Goal: Task Accomplishment & Management: Manage account settings

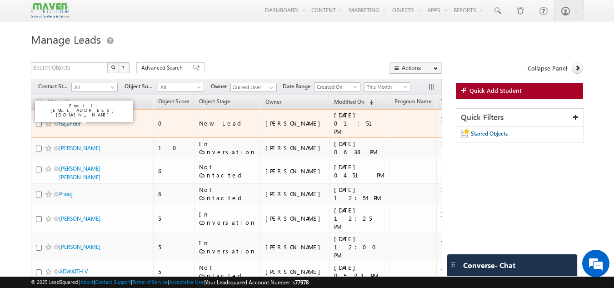
click at [65, 120] on link "Gajander" at bounding box center [69, 123] width 21 height 7
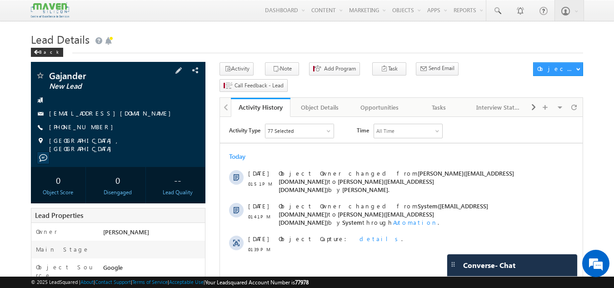
click at [99, 130] on div "[PHONE_NUMBER]" at bounding box center [118, 127] width 166 height 9
click at [182, 68] on span at bounding box center [179, 70] width 10 height 10
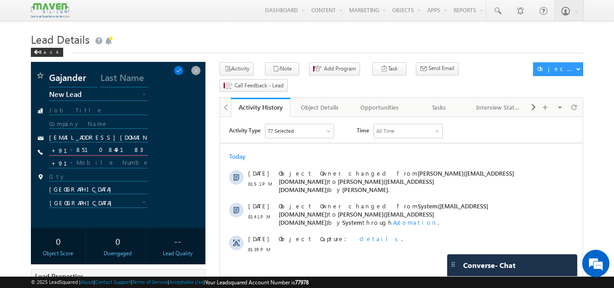
click at [121, 155] on input "8510849183" at bounding box center [98, 150] width 99 height 11
click at [121, 154] on input "8510849183" at bounding box center [98, 150] width 99 height 11
click at [121, 153] on input "8510849183" at bounding box center [98, 150] width 99 height 11
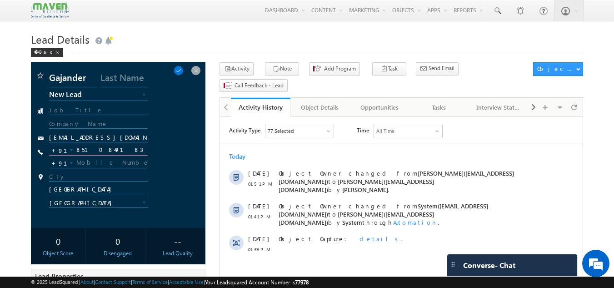
click at [121, 153] on input "8510849183" at bounding box center [98, 150] width 99 height 11
click at [195, 68] on span at bounding box center [196, 70] width 10 height 10
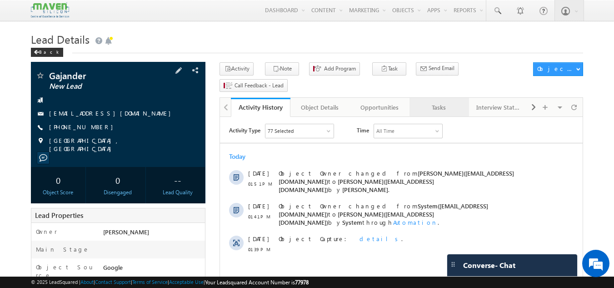
click at [440, 102] on div "Tasks" at bounding box center [439, 107] width 44 height 11
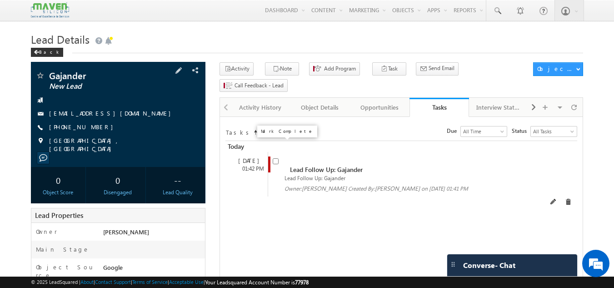
click at [276, 158] on input "checkbox" at bounding box center [276, 161] width 6 height 6
checkbox input "false"
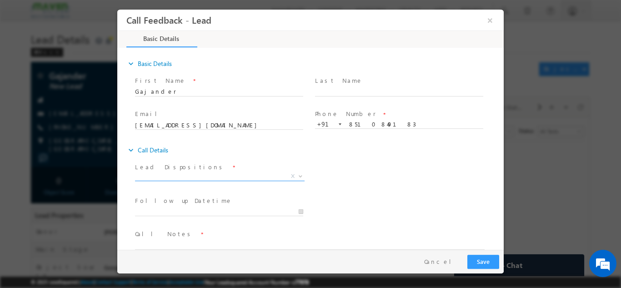
click at [232, 178] on span "X" at bounding box center [220, 175] width 170 height 9
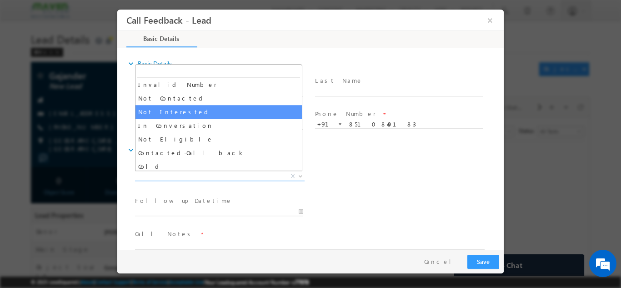
scroll to position [41, 0]
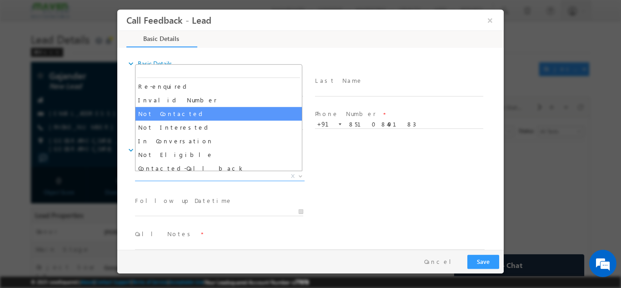
select select "Not Contacted"
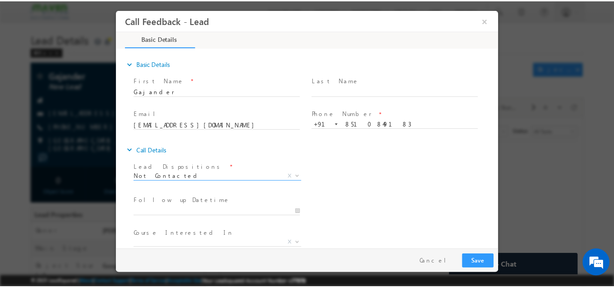
scroll to position [45, 0]
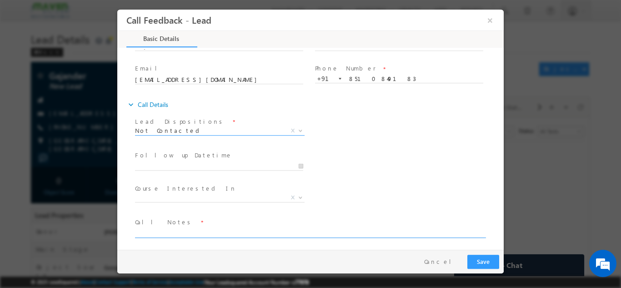
click at [175, 233] on textarea at bounding box center [310, 232] width 350 height 10
type textarea "DNP"
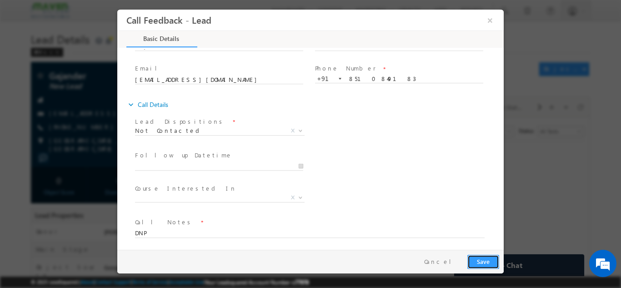
click at [487, 261] on button "Save" at bounding box center [483, 261] width 32 height 14
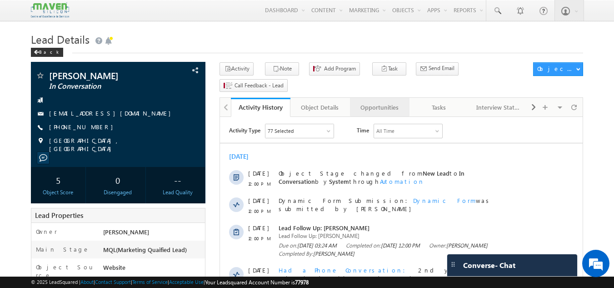
click at [391, 102] on div "Opportunities" at bounding box center [379, 107] width 44 height 11
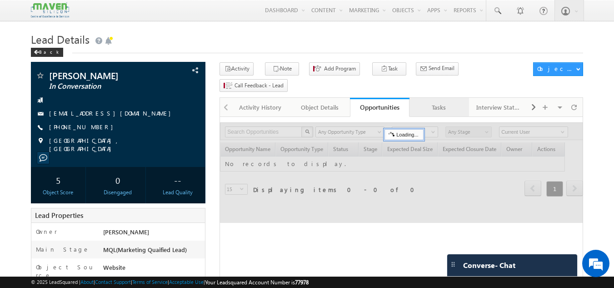
click at [438, 102] on div "Tasks" at bounding box center [439, 107] width 44 height 11
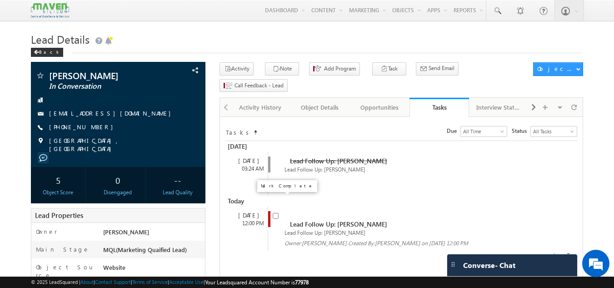
click at [277, 213] on input "checkbox" at bounding box center [276, 216] width 6 height 6
checkbox input "false"
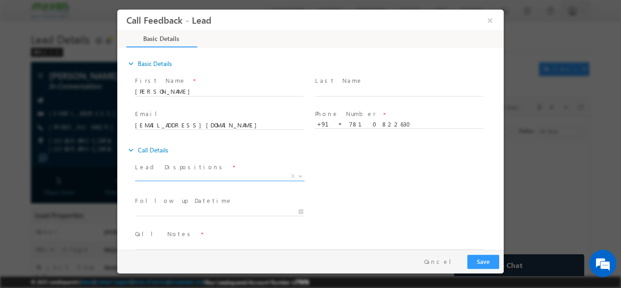
click at [220, 178] on span "X" at bounding box center [220, 175] width 170 height 9
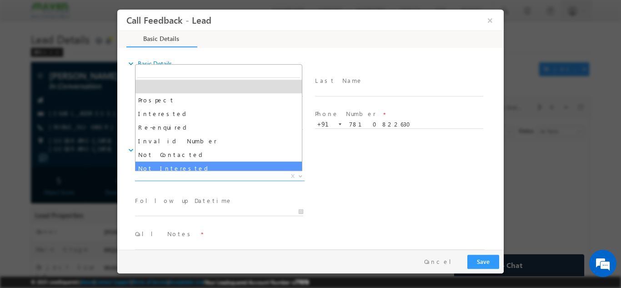
select select "Not Interested"
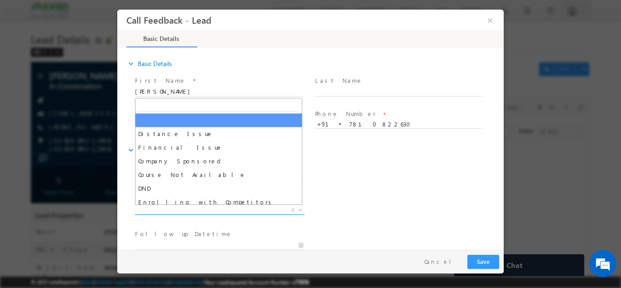
click at [199, 209] on span "X" at bounding box center [220, 209] width 170 height 9
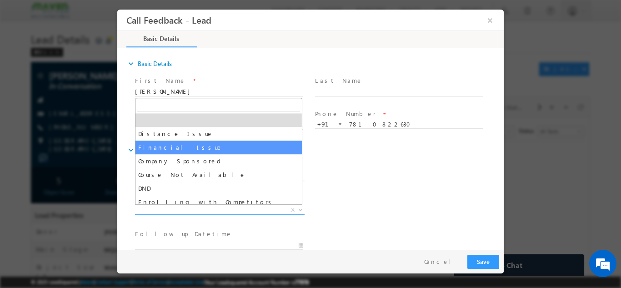
select select "Financial Issue"
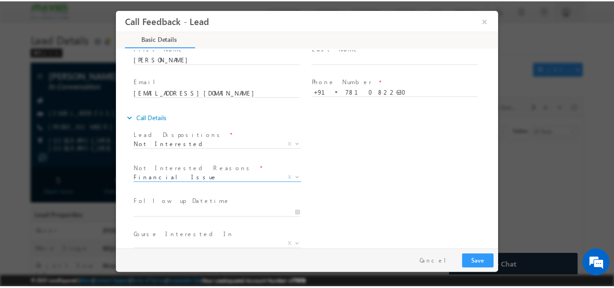
scroll to position [82, 0]
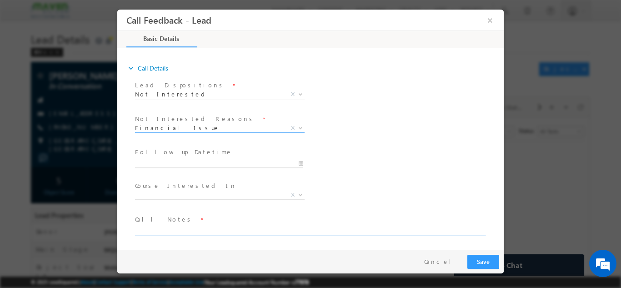
click at [176, 227] on textarea at bounding box center [310, 229] width 350 height 10
type textarea "Fees is very high, looking for 20-25K program."
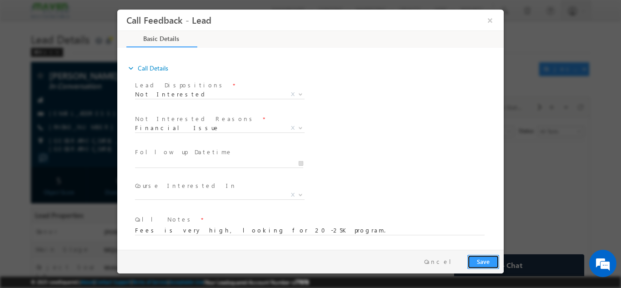
click at [479, 263] on button "Save" at bounding box center [483, 261] width 32 height 14
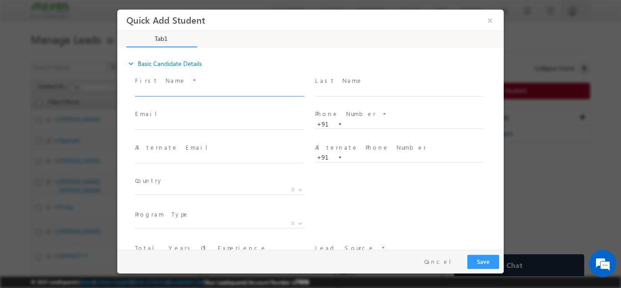
click at [180, 92] on input "text" at bounding box center [219, 91] width 168 height 9
type input "9346502758"
click at [368, 127] on span "+91" at bounding box center [403, 124] width 176 height 10
click at [371, 123] on input "text" at bounding box center [399, 124] width 168 height 9
paste input "9346502758"
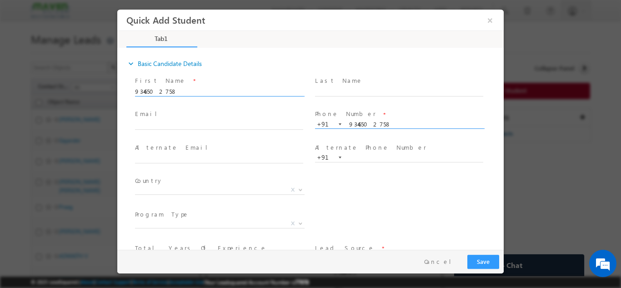
type input "9346502758"
click at [202, 89] on input "9346502758" at bounding box center [219, 91] width 168 height 9
paste input "Divya"
type input "Divya"
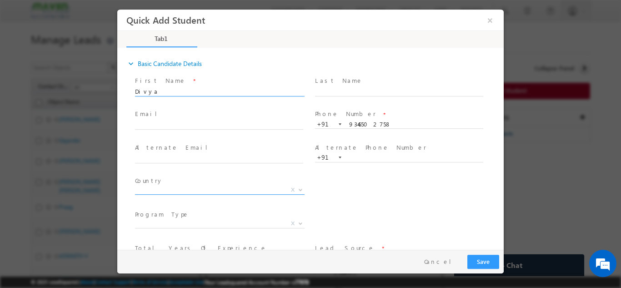
click at [275, 186] on span "X" at bounding box center [220, 189] width 170 height 9
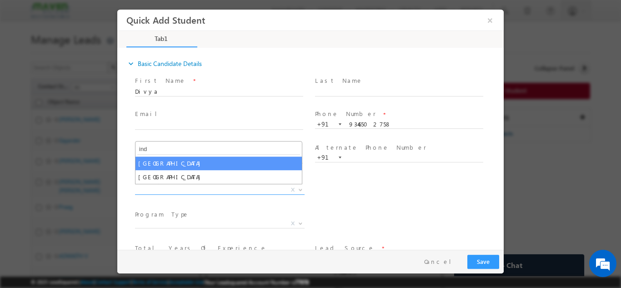
type input "ind"
select select "India"
select select
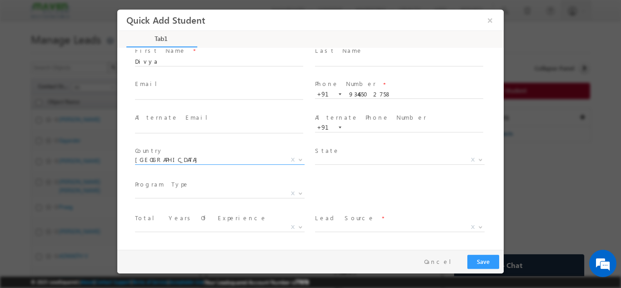
scroll to position [45, 0]
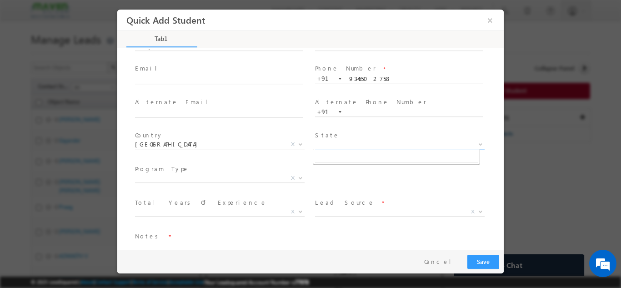
click at [345, 141] on span "X" at bounding box center [400, 144] width 170 height 9
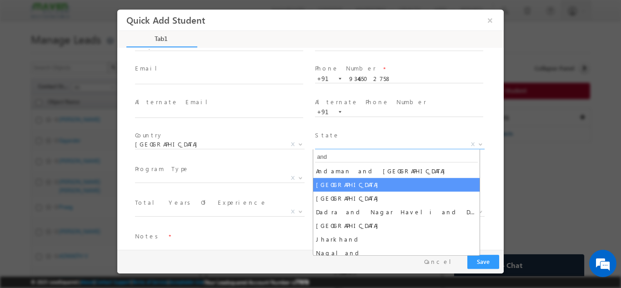
type input "and"
select select "Andhra Pradesh"
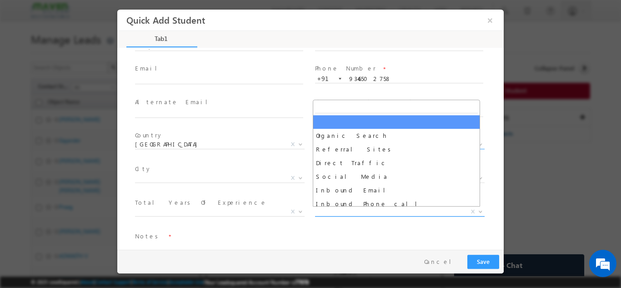
click at [368, 215] on span "X" at bounding box center [400, 211] width 170 height 9
click at [206, 215] on span "X" at bounding box center [220, 211] width 170 height 9
click at [359, 215] on span "Organic Search Referral Sites Direct Traffic Social Media Inbound Email Inbound…" at bounding box center [403, 212] width 176 height 11
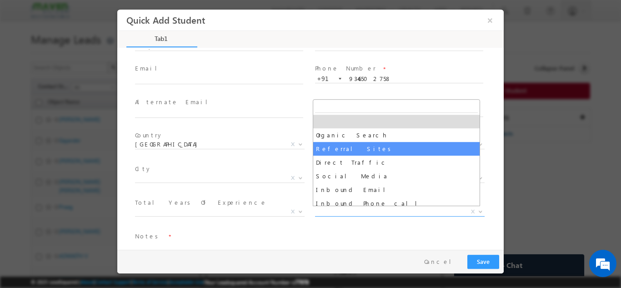
select select "Referral Sites"
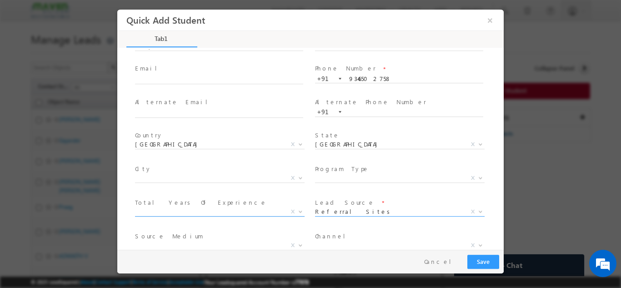
scroll to position [91, 0]
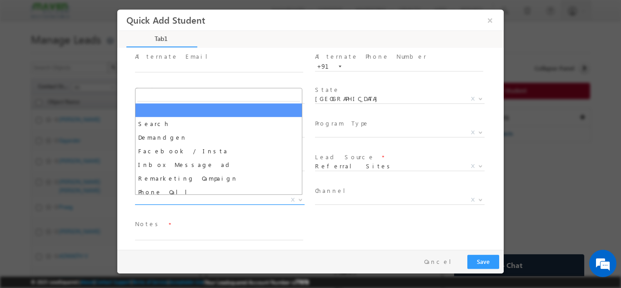
click at [220, 201] on span "X" at bounding box center [220, 199] width 170 height 9
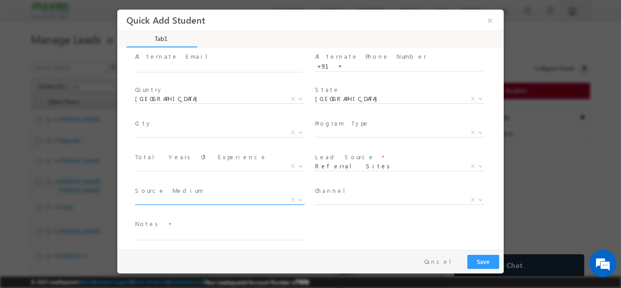
click at [220, 201] on span "X" at bounding box center [220, 199] width 170 height 9
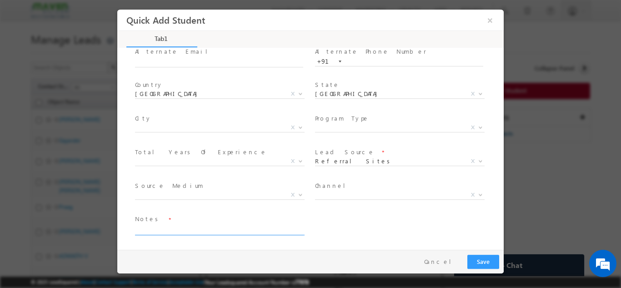
click at [184, 230] on textarea at bounding box center [219, 229] width 168 height 10
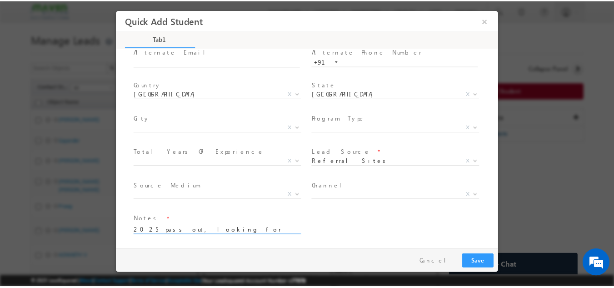
scroll to position [2, 0]
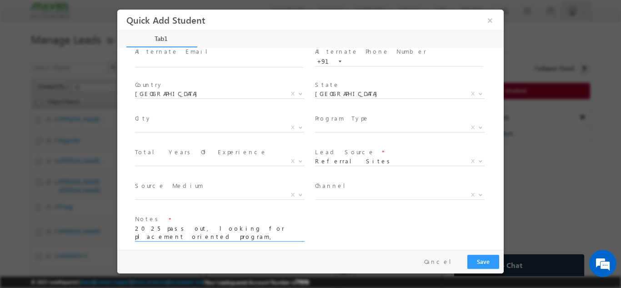
type textarea "2025 pass out, looking for placement oriented program, sent details, will check…"
click at [489, 260] on button "Save" at bounding box center [483, 261] width 32 height 14
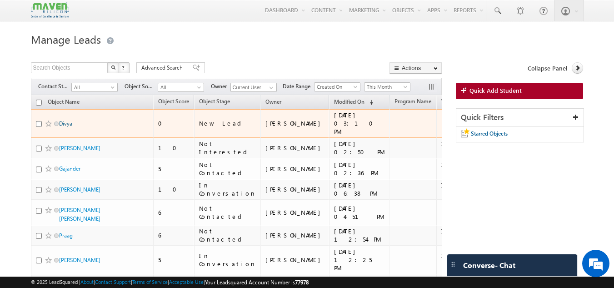
click at [65, 121] on link "Divya" at bounding box center [65, 123] width 13 height 7
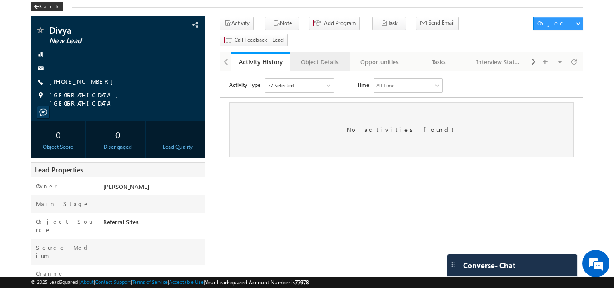
click at [333, 56] on div "Object Details" at bounding box center [320, 61] width 44 height 11
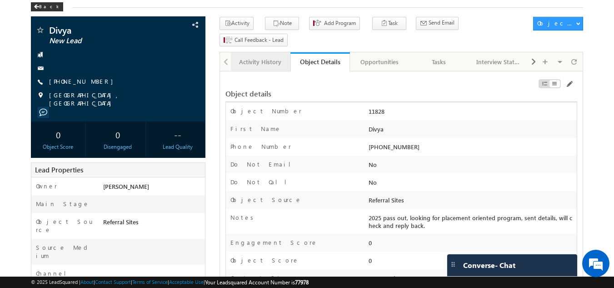
click at [266, 56] on div "Activity History" at bounding box center [260, 61] width 44 height 11
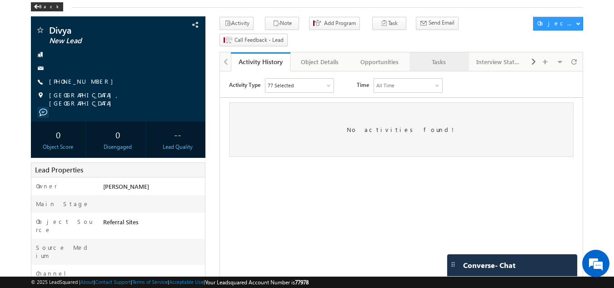
click at [430, 56] on div "Tasks" at bounding box center [439, 61] width 44 height 11
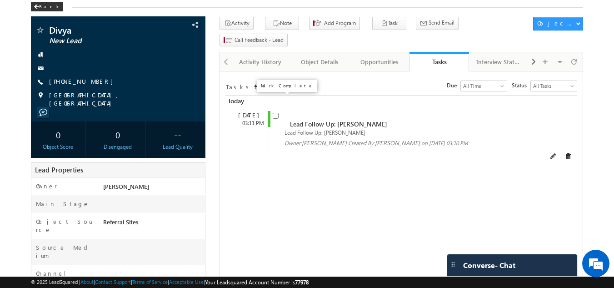
click at [276, 113] on input "checkbox" at bounding box center [276, 116] width 6 height 6
checkbox input "false"
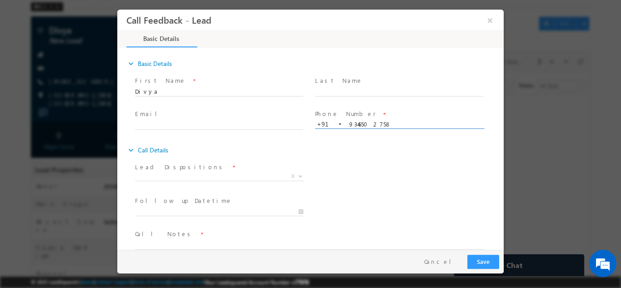
click at [350, 125] on input "9346502758" at bounding box center [399, 124] width 168 height 9
click at [489, 21] on button "×" at bounding box center [489, 19] width 15 height 17
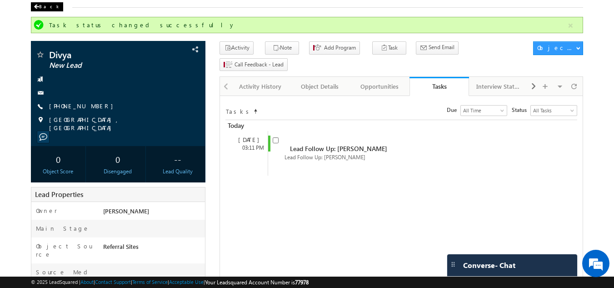
click at [40, 11] on div "Back" at bounding box center [47, 6] width 32 height 9
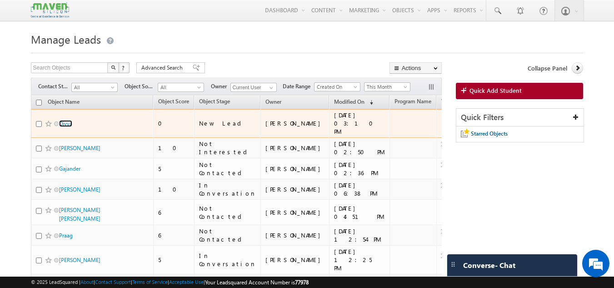
click at [69, 120] on link "Divya" at bounding box center [65, 123] width 13 height 7
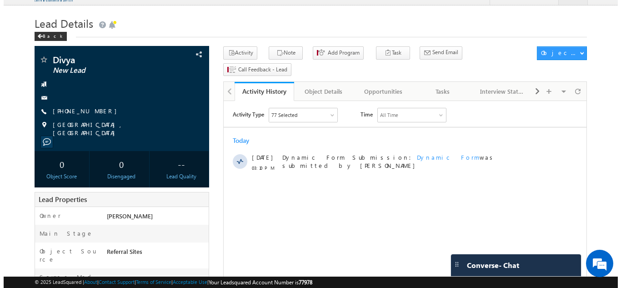
scroll to position [12, 0]
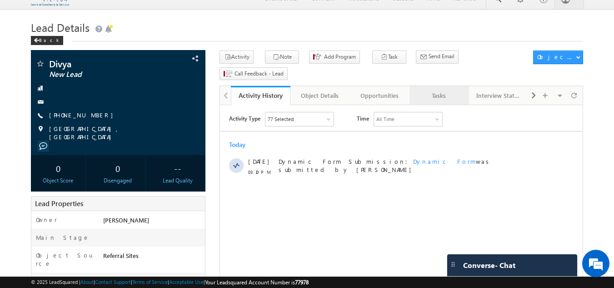
click at [456, 90] on div "Tasks" at bounding box center [439, 95] width 44 height 11
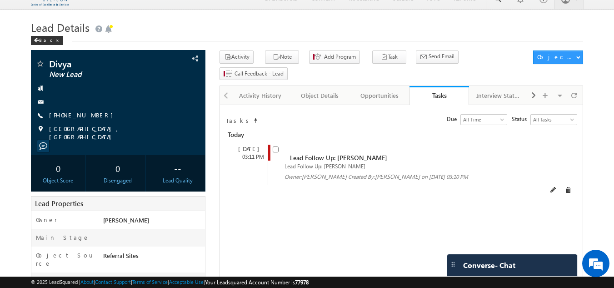
click at [278, 146] on input "checkbox" at bounding box center [276, 149] width 6 height 6
checkbox input "false"
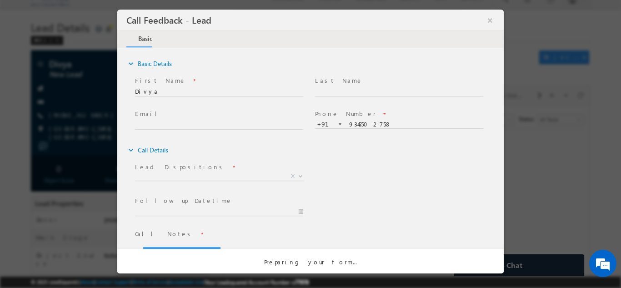
scroll to position [0, 0]
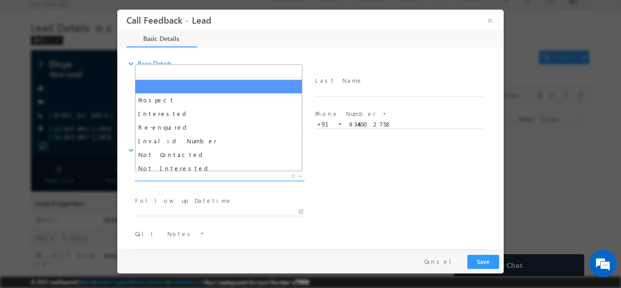
click at [218, 174] on span "X" at bounding box center [220, 175] width 170 height 9
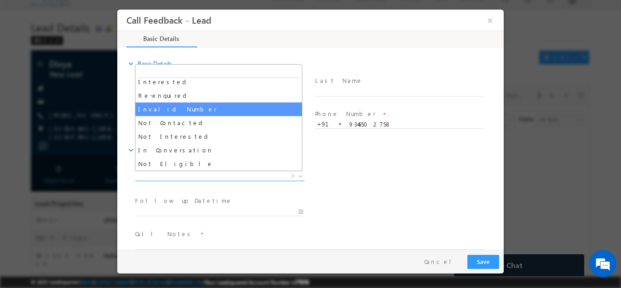
scroll to position [45, 0]
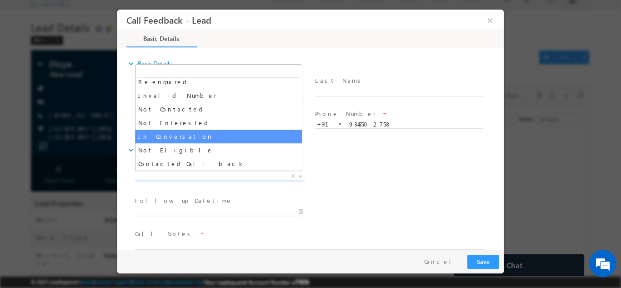
select select "In Conversation"
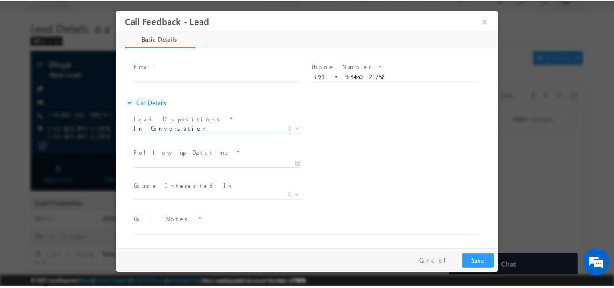
scroll to position [48, 0]
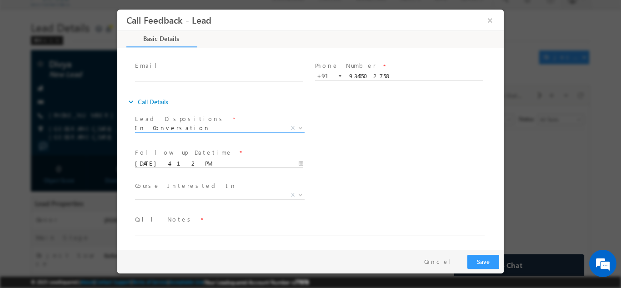
click at [208, 163] on input "25/09/2025 4:12 PM" at bounding box center [219, 163] width 168 height 9
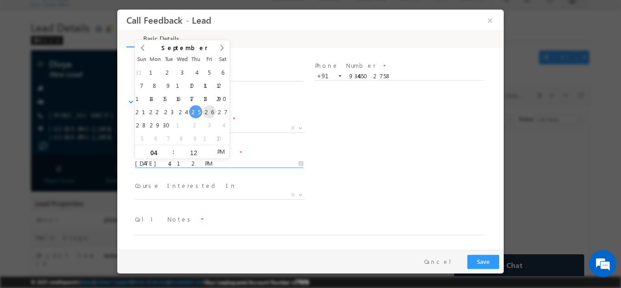
type input "26/09/2025 4:12 PM"
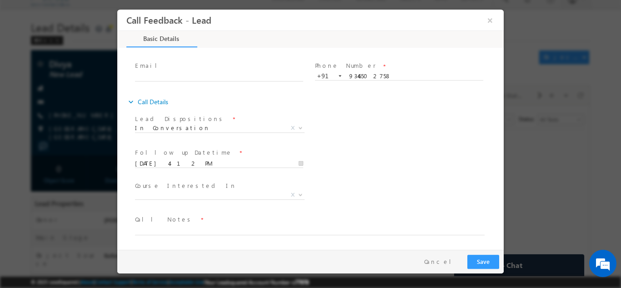
click at [398, 150] on div "Follow up Datetime * 26/09/2025 4:12 PM Program Type * Long Term Short Term X" at bounding box center [318, 162] width 370 height 34
click at [494, 23] on button "×" at bounding box center [489, 19] width 15 height 17
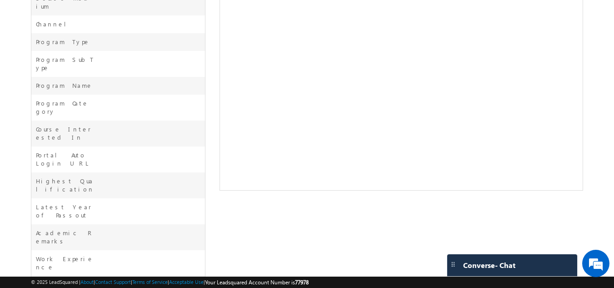
scroll to position [354, 0]
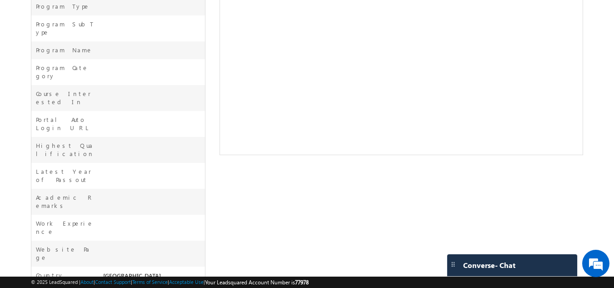
drag, startPoint x: 103, startPoint y: 233, endPoint x: 167, endPoint y: 250, distance: 66.3
copy span "2025 pass out, looking for placement oriented program, sent details, will check…"
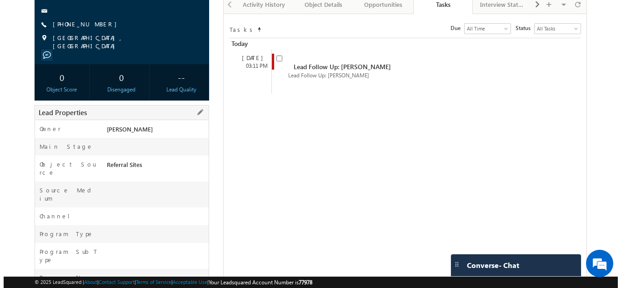
scroll to position [0, 0]
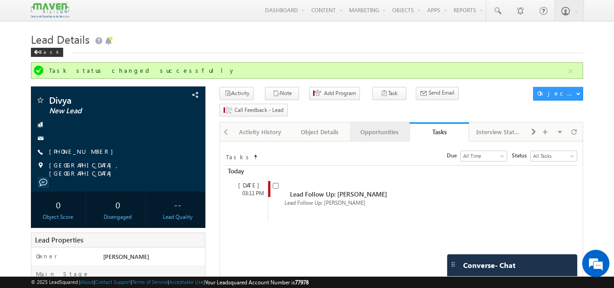
click at [395, 126] on div "Opportunities" at bounding box center [379, 131] width 44 height 11
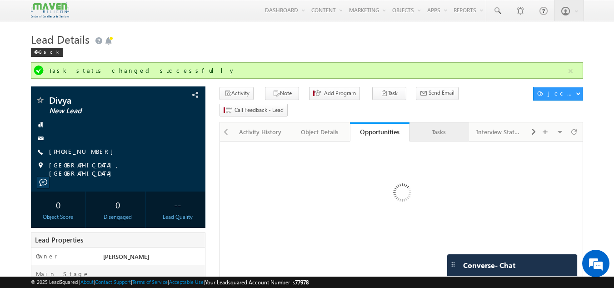
click at [433, 126] on div "Tasks" at bounding box center [439, 131] width 44 height 11
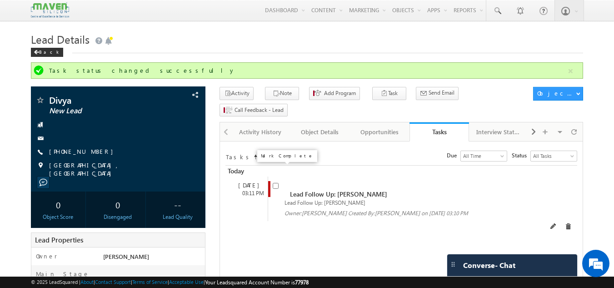
click at [275, 183] on input "checkbox" at bounding box center [276, 186] width 6 height 6
checkbox input "false"
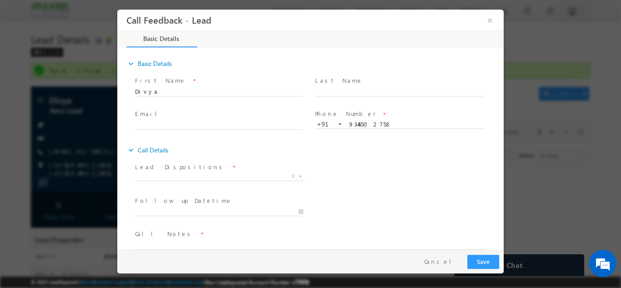
click at [184, 183] on span at bounding box center [219, 187] width 168 height 10
click at [185, 177] on span "X" at bounding box center [220, 175] width 170 height 9
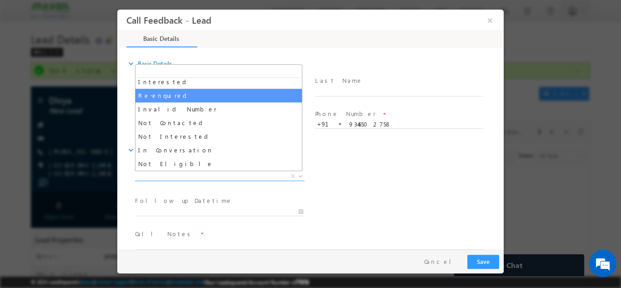
scroll to position [45, 0]
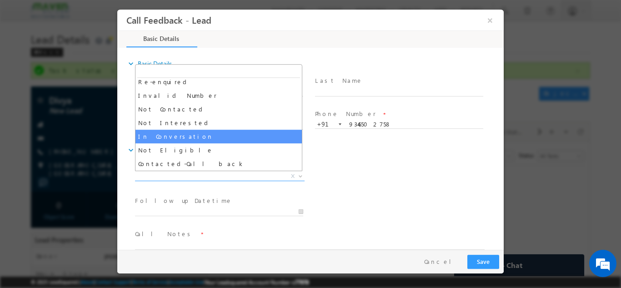
select select "In Conversation"
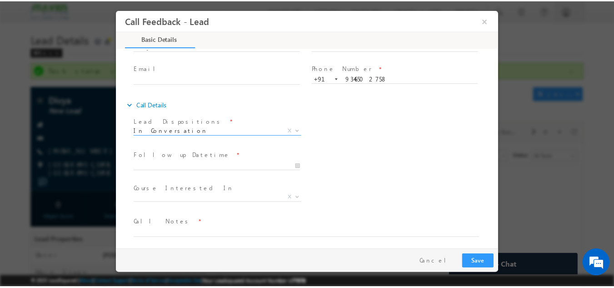
scroll to position [48, 0]
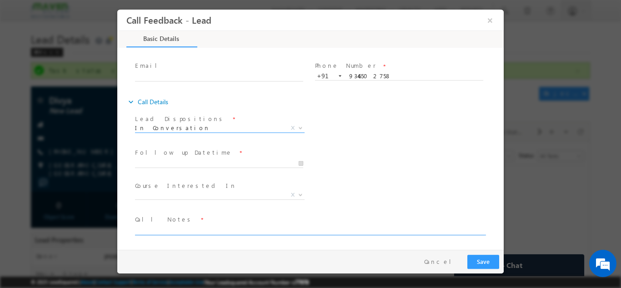
click at [185, 231] on textarea at bounding box center [310, 229] width 350 height 10
click at [202, 160] on input "25/09/2025 4:13 PM" at bounding box center [219, 163] width 168 height 9
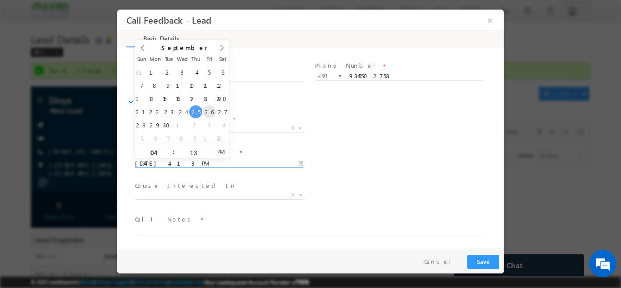
type input "26/09/2025 4:13 PM"
click at [389, 174] on div "Follow up Datetime * 26/09/2025 4:13 PM Program Type * Long Term Short Term X" at bounding box center [318, 162] width 370 height 34
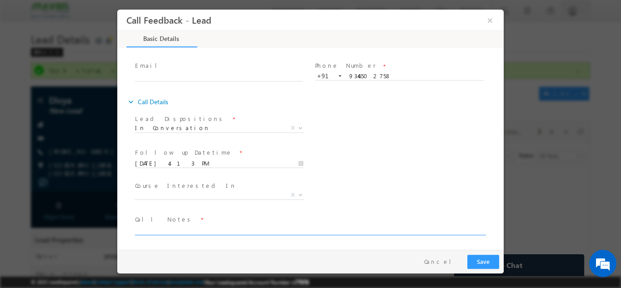
click at [208, 233] on textarea at bounding box center [310, 229] width 350 height 10
paste textarea "2025 pass out, looking for placement oriented program, sent details, will check…"
type textarea "2025 pass out, looking for placement oriented program, sent details, will check…"
click at [486, 260] on button "Save" at bounding box center [483, 261] width 32 height 14
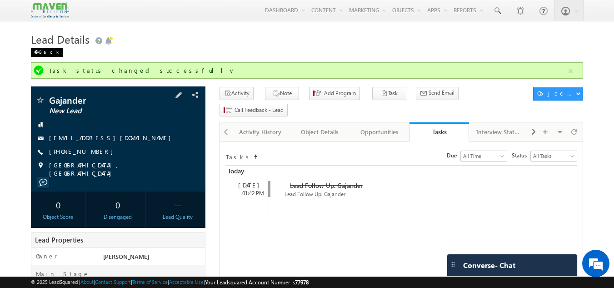
click at [35, 50] on div "Back" at bounding box center [47, 52] width 32 height 9
